Goal: Task Accomplishment & Management: Use online tool/utility

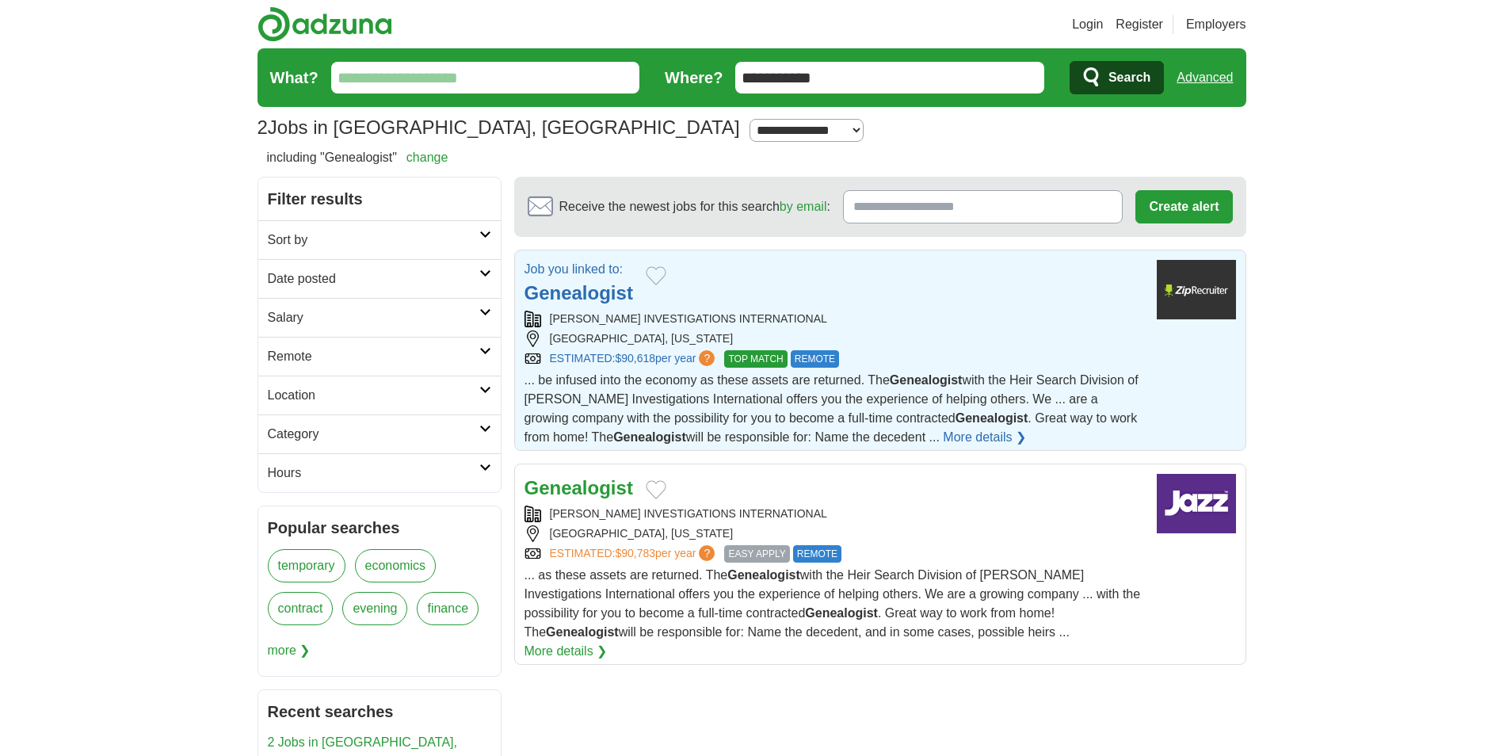
click at [921, 312] on div "LAUTH INVESTIGATIONS INTERNATIONAL" at bounding box center [833, 319] width 619 height 17
drag, startPoint x: 794, startPoint y: 78, endPoint x: 695, endPoint y: 78, distance: 98.2
click at [695, 78] on form "**********" at bounding box center [751, 77] width 989 height 59
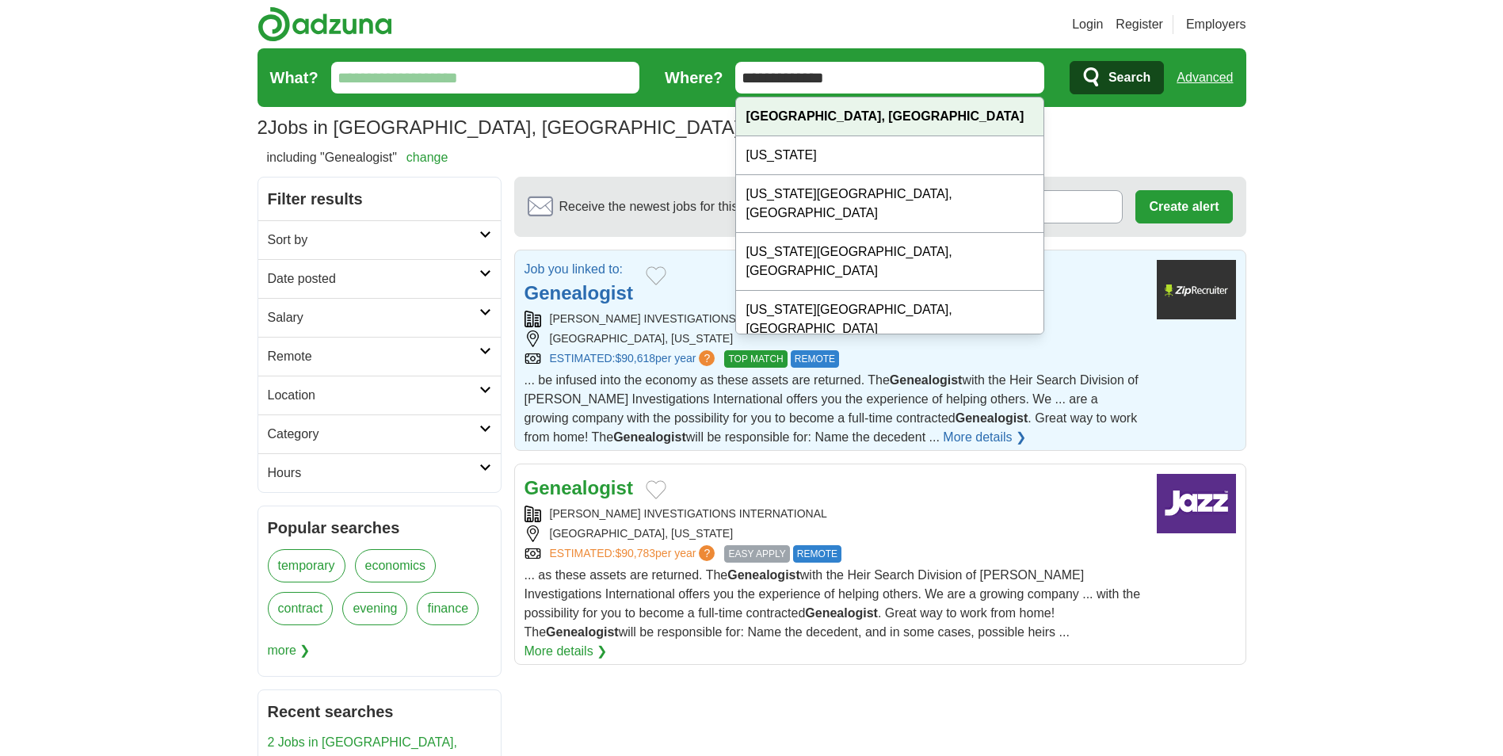
type input "**********"
click at [846, 112] on div "Leadville, CO" at bounding box center [889, 116] width 307 height 39
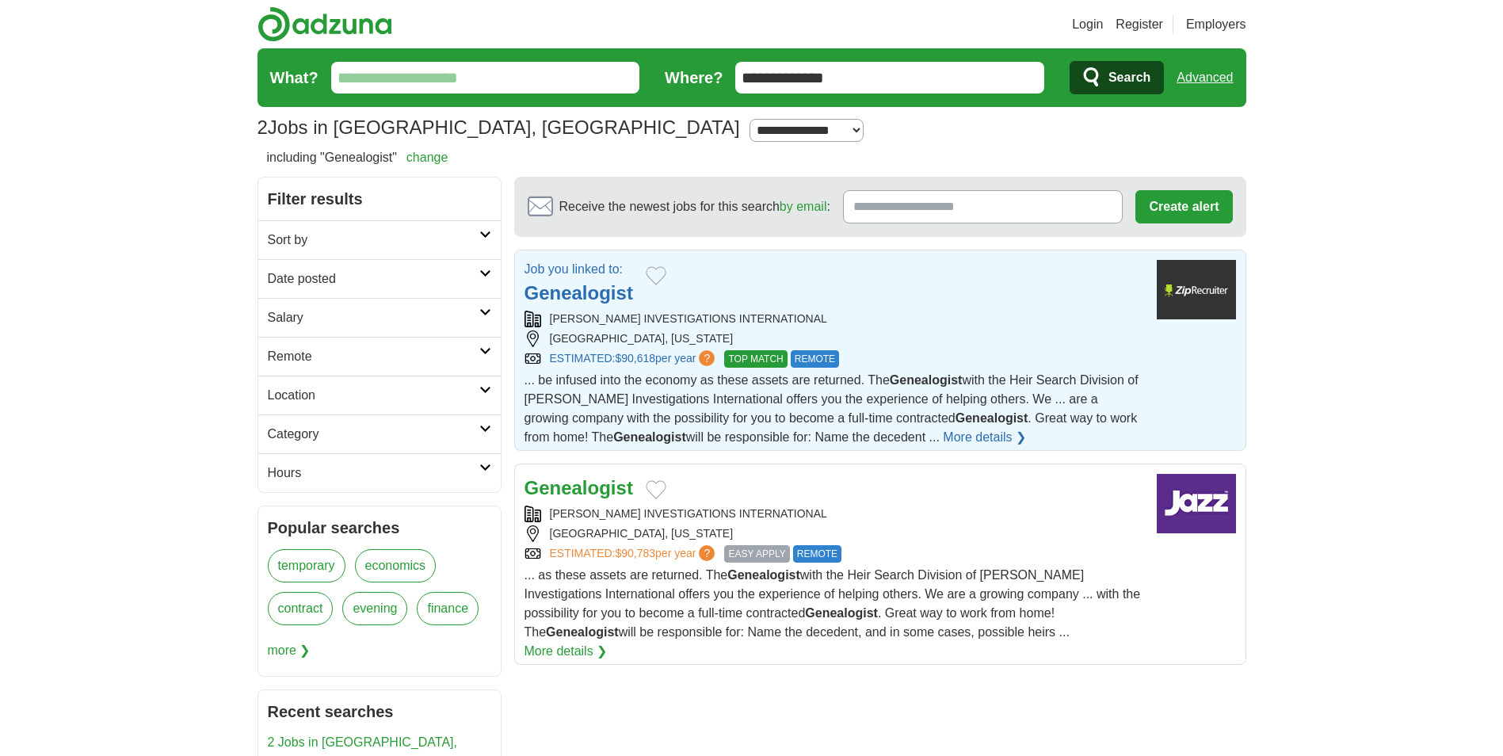
click at [1127, 78] on span "Search" at bounding box center [1129, 78] width 42 height 32
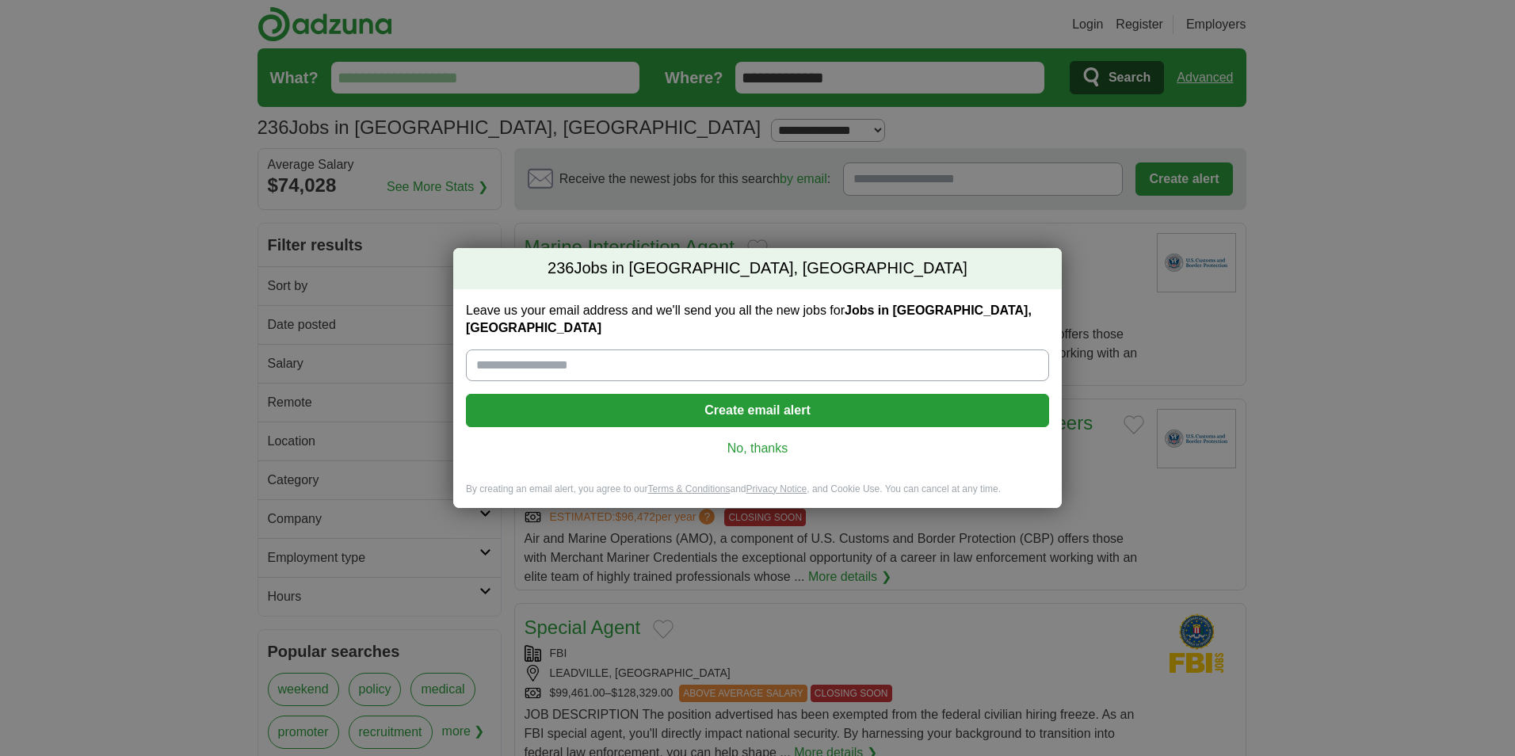
click at [748, 440] on link "No, thanks" at bounding box center [757, 448] width 558 height 17
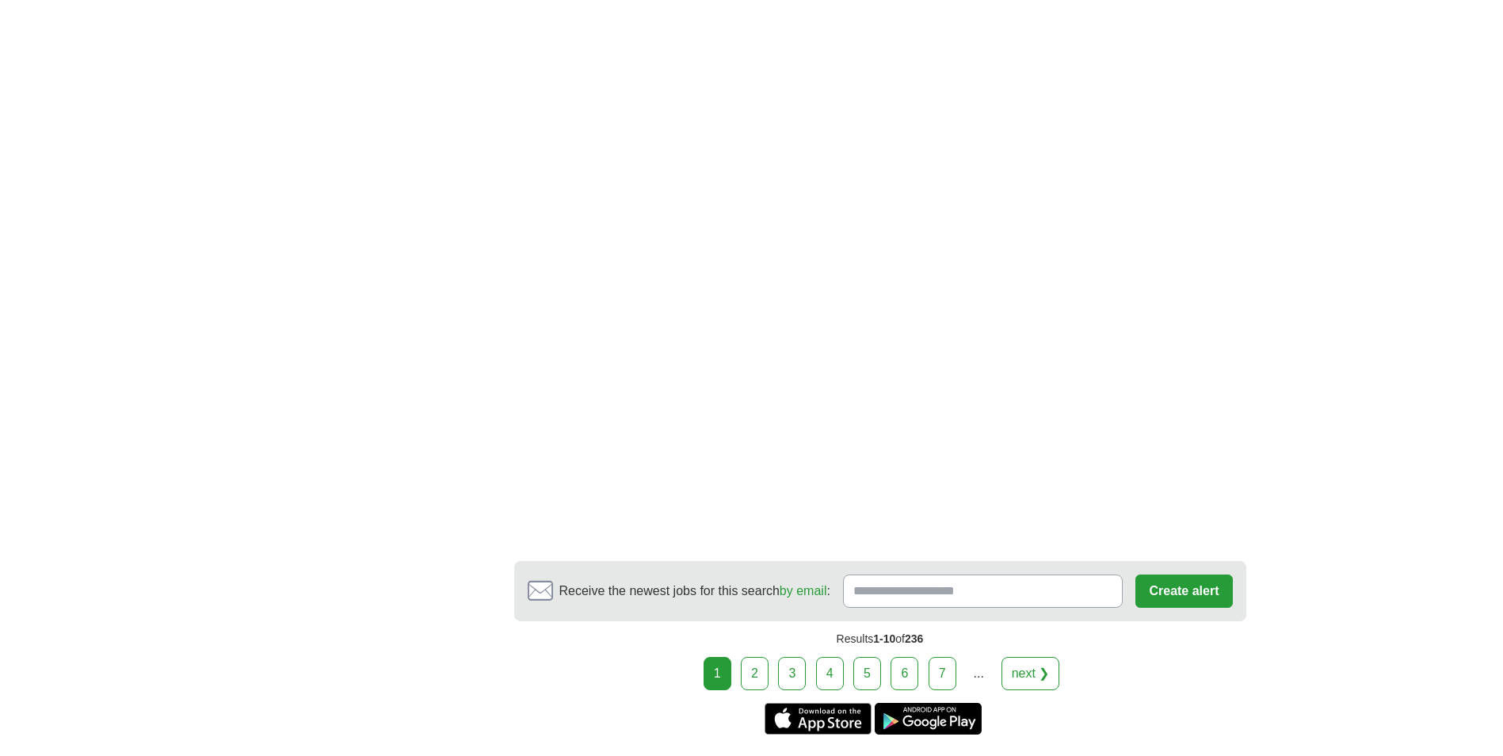
scroll to position [2772, 0]
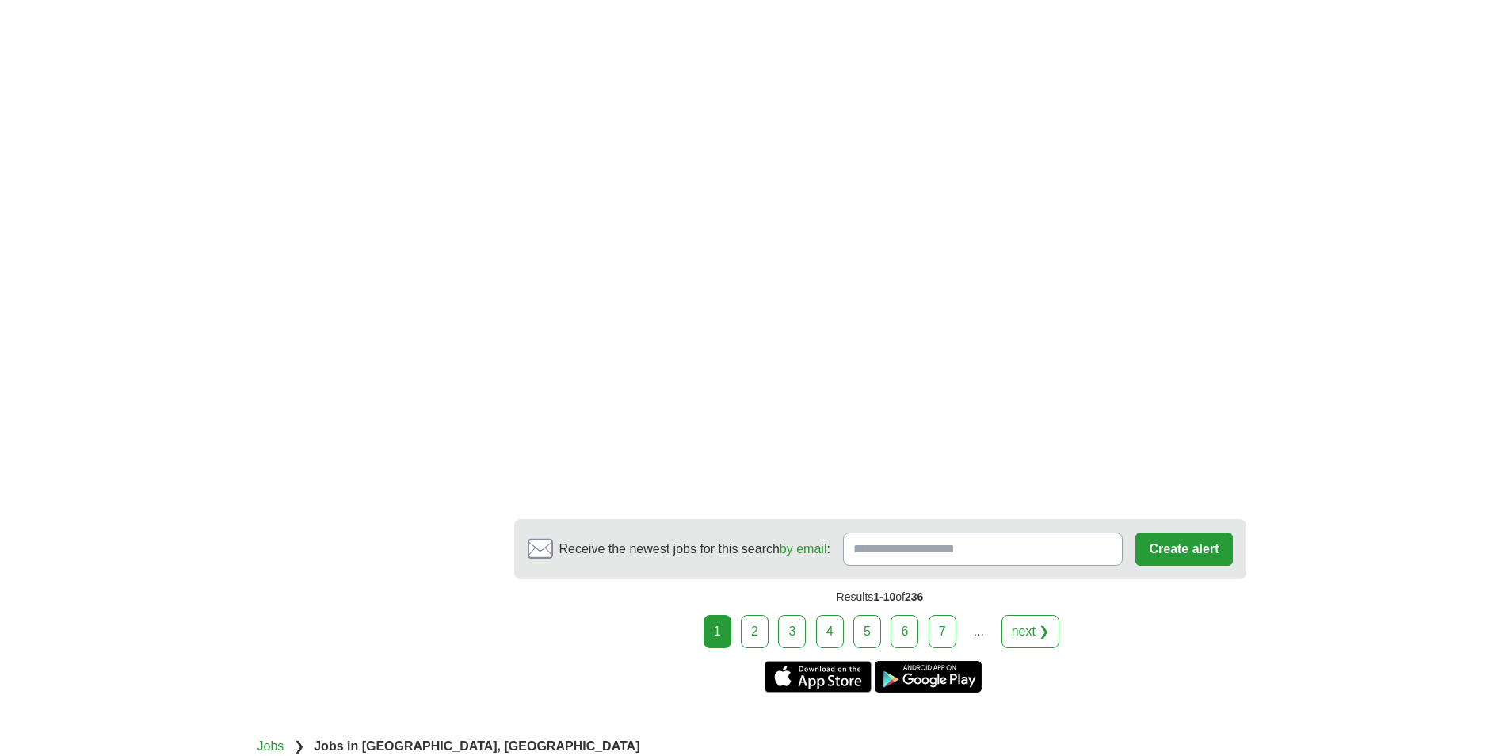
click at [1035, 615] on link "next ❯" at bounding box center [1030, 631] width 59 height 33
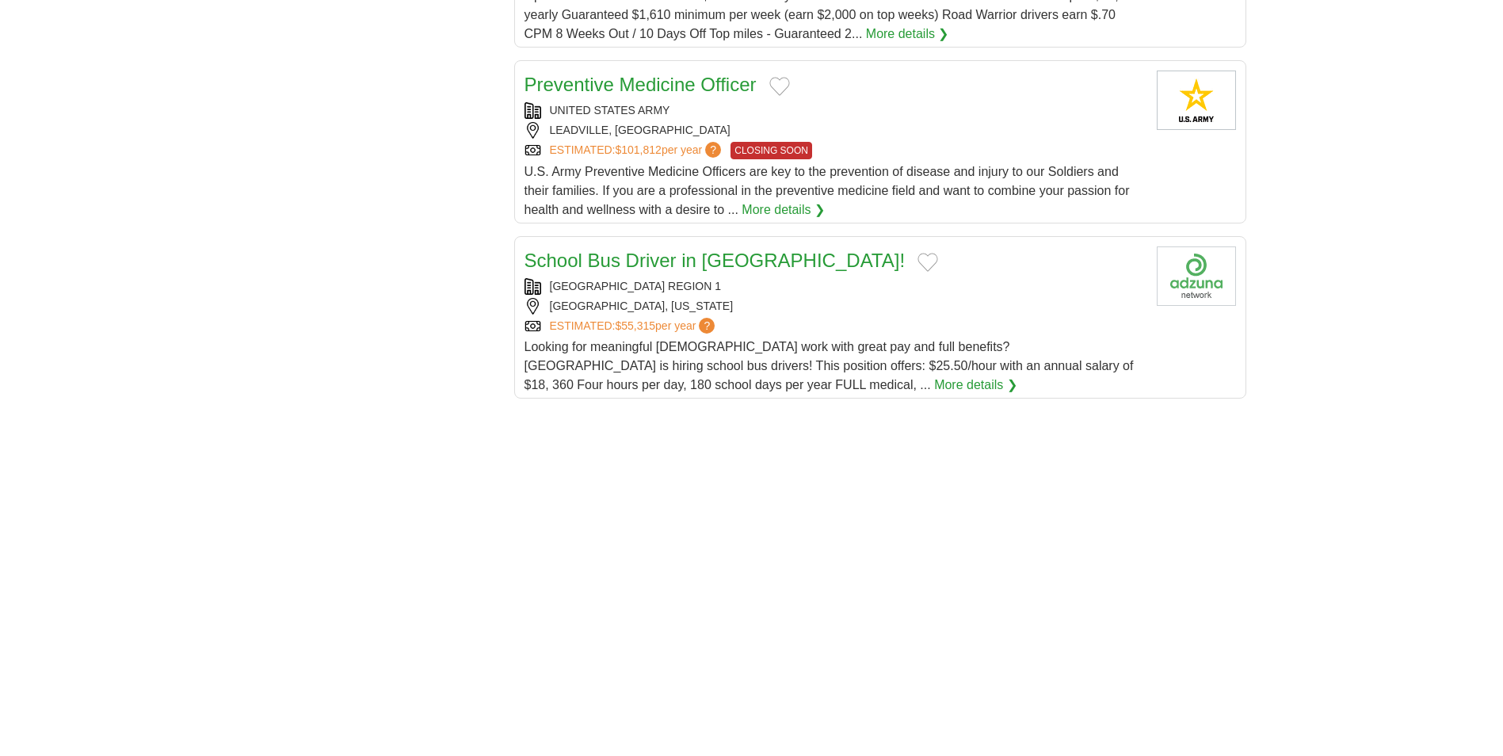
scroll to position [1743, 0]
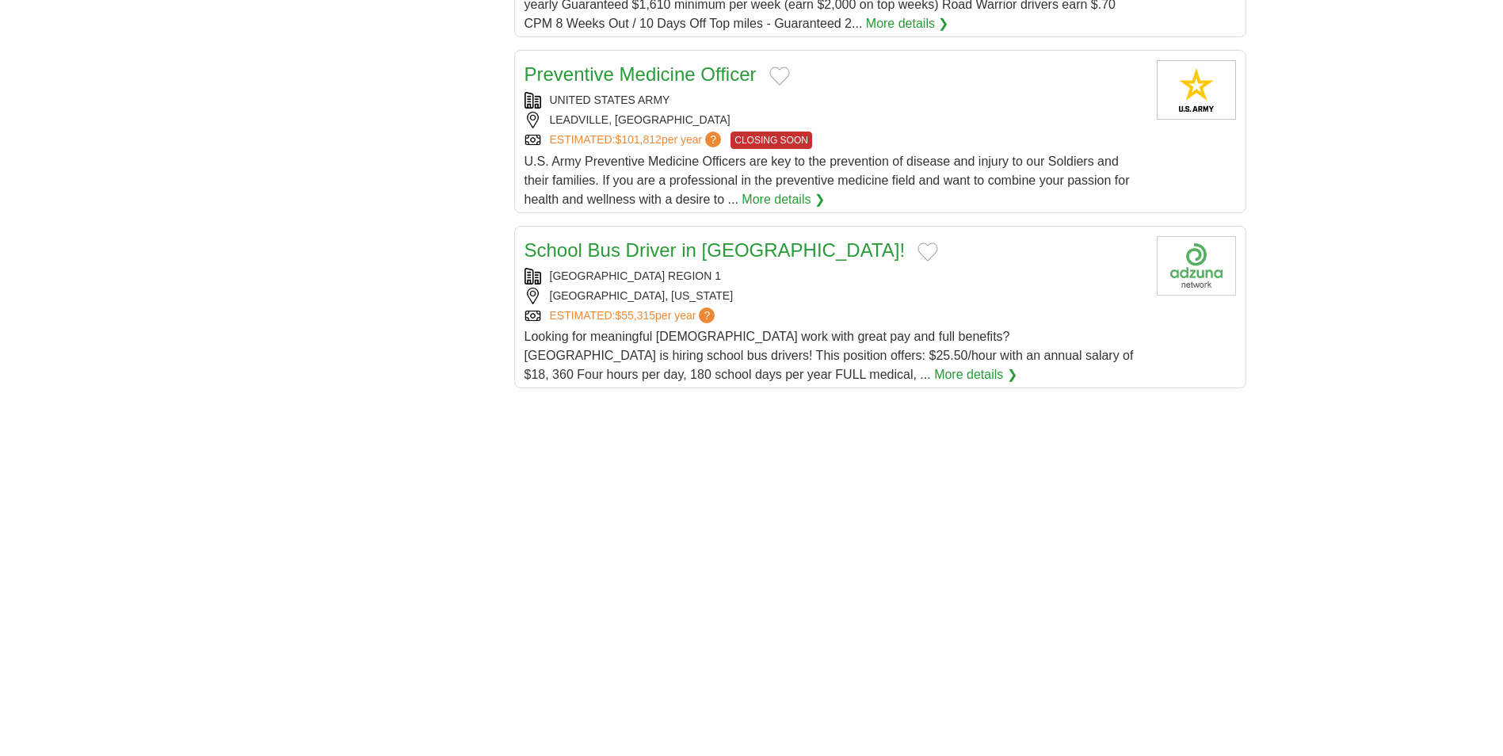
click at [915, 288] on div "[GEOGRAPHIC_DATA], [US_STATE]" at bounding box center [833, 296] width 619 height 17
